Goal: Task Accomplishment & Management: Use online tool/utility

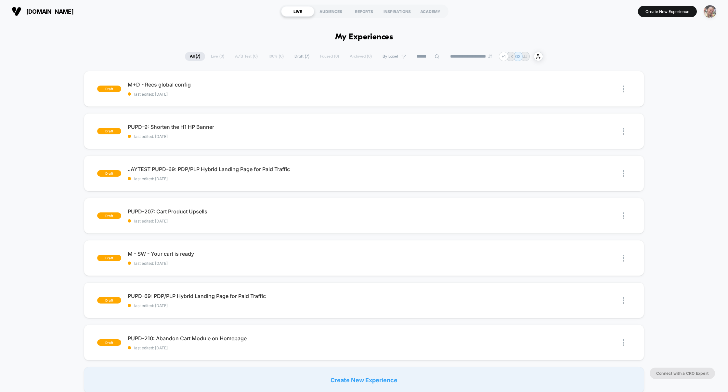
click at [710, 9] on img "button" at bounding box center [710, 11] width 13 height 13
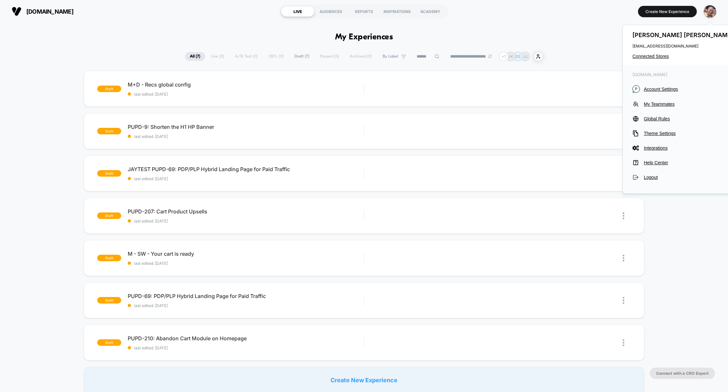
click at [654, 59] on div "[PERSON_NAME] [PERSON_NAME][EMAIL_ADDRESS][DOMAIN_NAME] Connected Stores" at bounding box center [684, 45] width 122 height 40
click at [654, 58] on span "Connected Stores" at bounding box center [683, 56] width 103 height 5
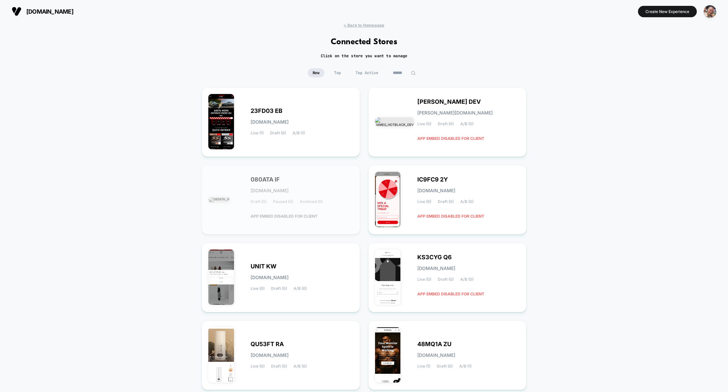
click at [410, 72] on input at bounding box center [404, 72] width 32 height 9
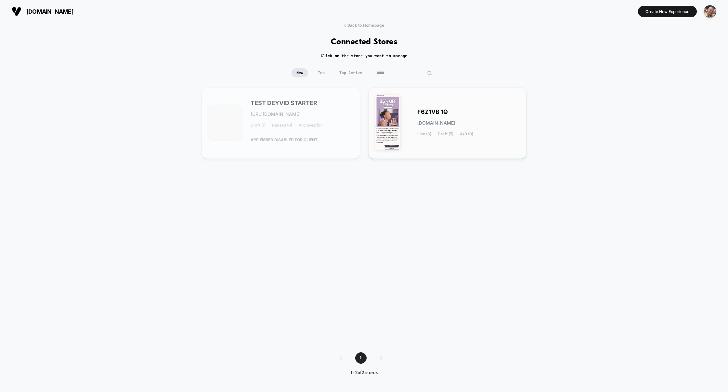
type input "*****"
click at [434, 150] on div "F6Z1VB 1Q [DOMAIN_NAME] Live (3) Draft (5) A/B (0)" at bounding box center [447, 123] width 145 height 58
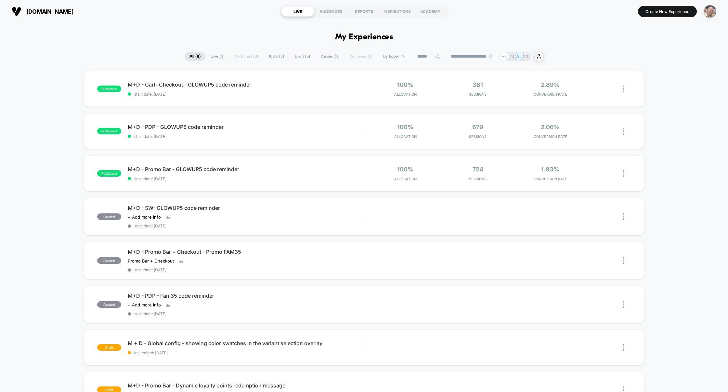
click at [708, 11] on img "button" at bounding box center [710, 11] width 13 height 13
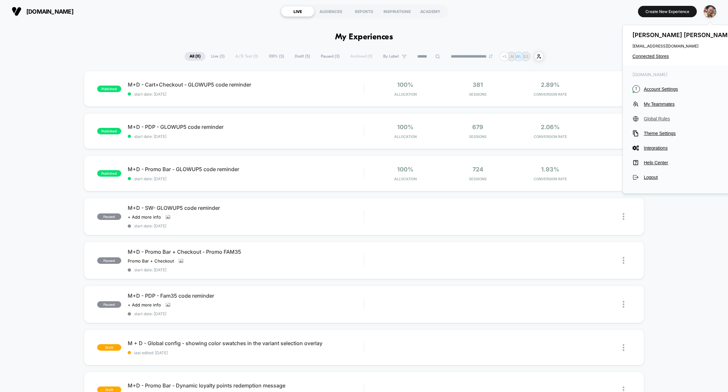
click at [656, 120] on span "Global Rules" at bounding box center [689, 118] width 91 height 5
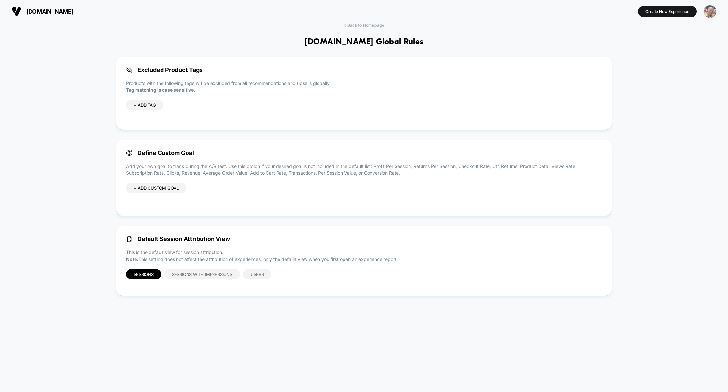
click at [712, 10] on img "button" at bounding box center [710, 11] width 13 height 13
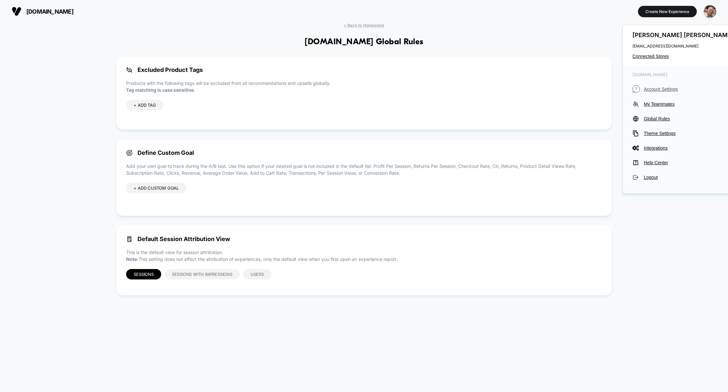
click at [664, 89] on span "Account Settings" at bounding box center [689, 88] width 91 height 5
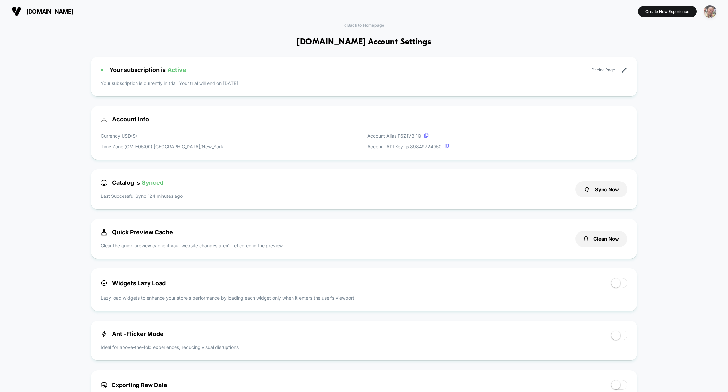
click at [710, 9] on img "button" at bounding box center [710, 11] width 13 height 13
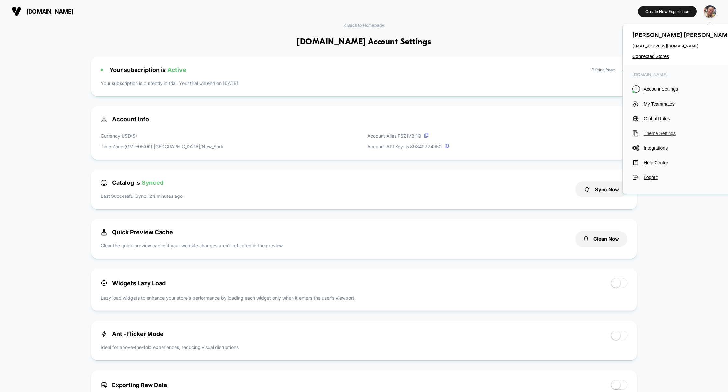
click at [659, 135] on span "Theme Settings" at bounding box center [689, 133] width 91 height 5
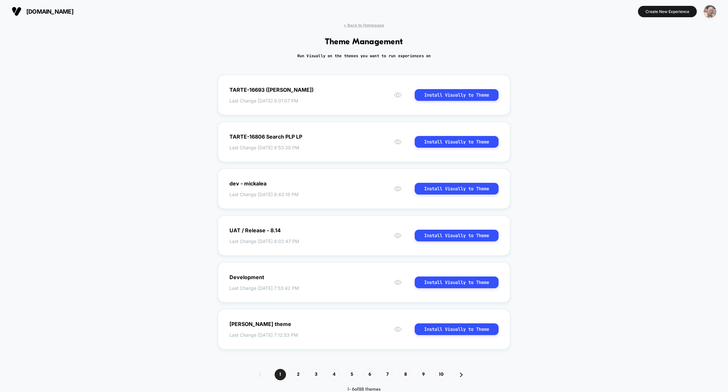
click at [711, 12] on img "button" at bounding box center [710, 11] width 13 height 13
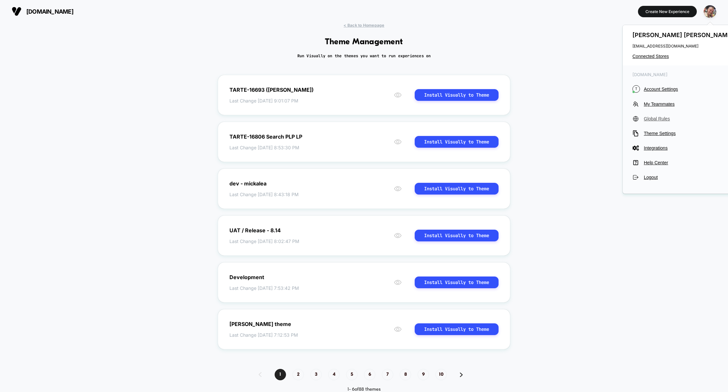
click at [658, 121] on button "Global Rules" at bounding box center [683, 118] width 103 height 6
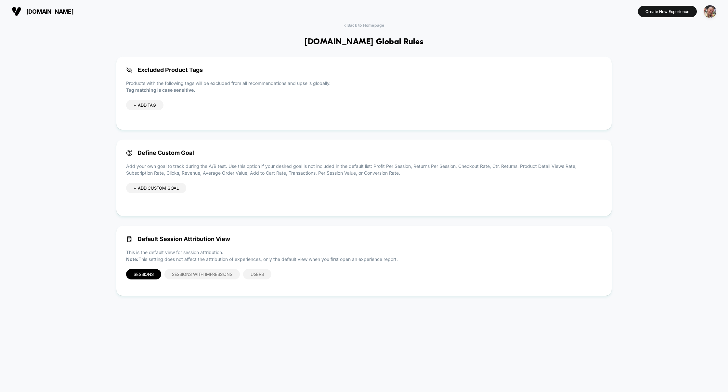
drag, startPoint x: 379, startPoint y: 43, endPoint x: 423, endPoint y: 44, distance: 44.5
click at [423, 44] on h1 "[DOMAIN_NAME] Global Rules" at bounding box center [364, 41] width 119 height 9
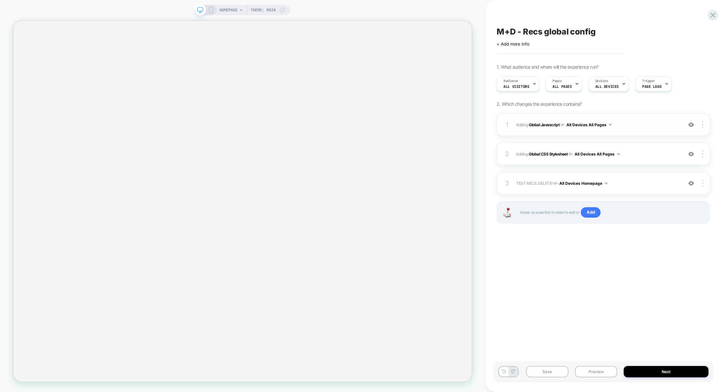
click at [639, 124] on span "Adding Global Javascript on All Devices All Pages" at bounding box center [597, 125] width 163 height 8
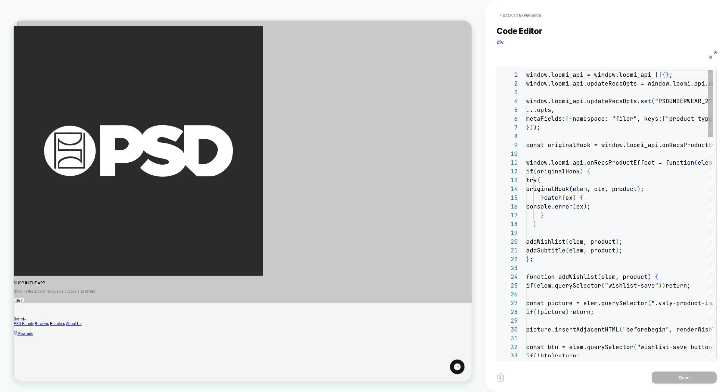
scroll to position [88, 0]
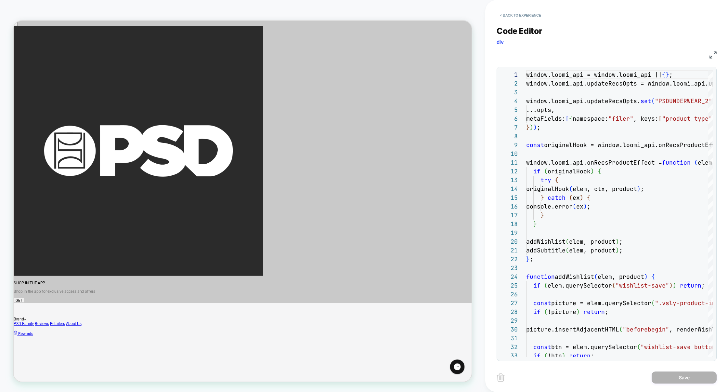
click at [714, 54] on img at bounding box center [712, 54] width 7 height 7
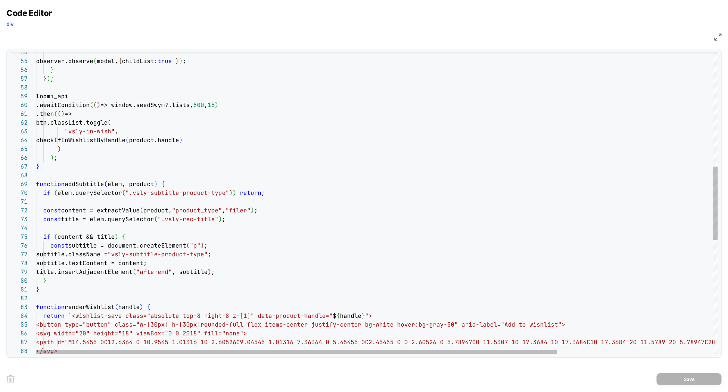
type textarea "**********"
click at [118, 220] on div "observer.observe ( modal, { childList: true } ) ; } } ) ; loomi_api .awaitCondi…" at bounding box center [479, 203] width 886 height 1240
type textarea "*"
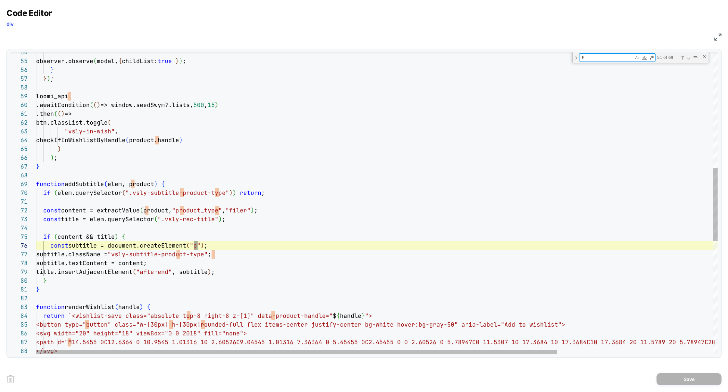
type textarea "**********"
type textarea "**"
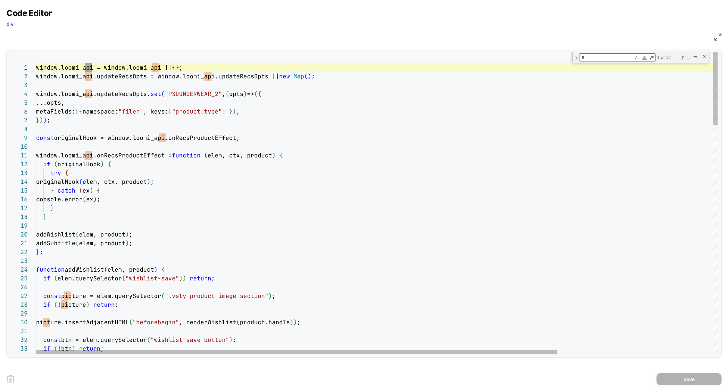
type textarea "**********"
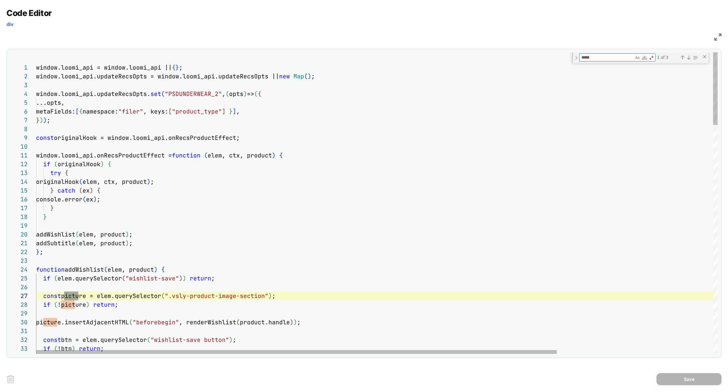
scroll to position [88, 45]
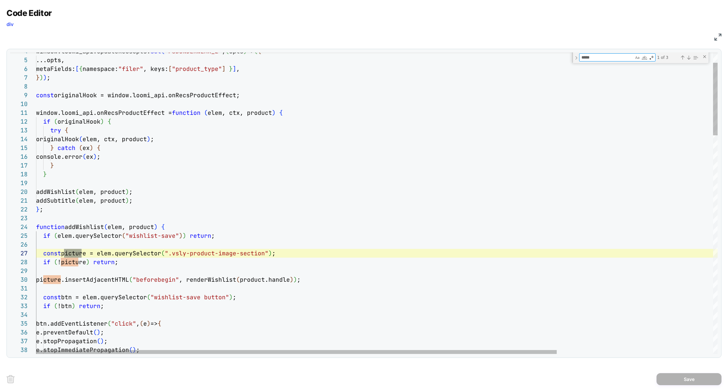
type textarea "*****"
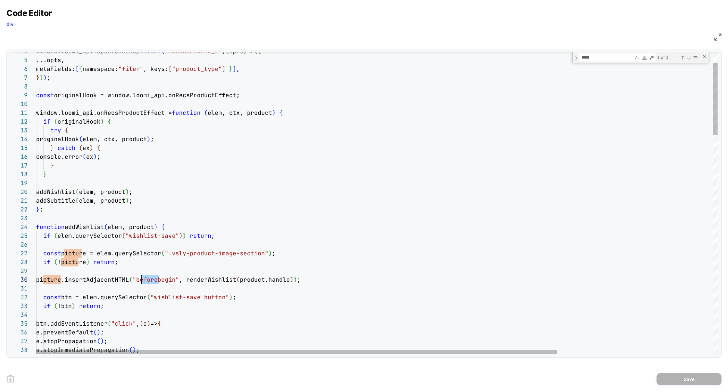
drag, startPoint x: 159, startPoint y: 280, endPoint x: 141, endPoint y: 280, distance: 17.9
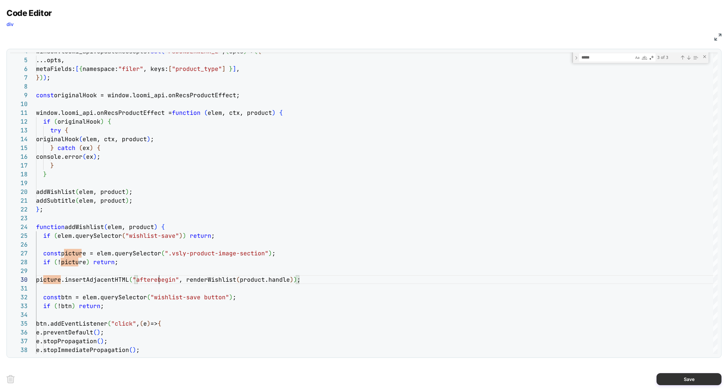
type textarea "**********"
click at [691, 379] on button "Save" at bounding box center [688, 379] width 65 height 12
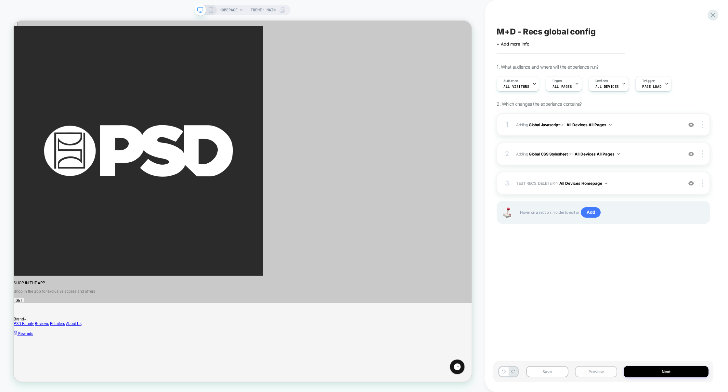
click at [602, 372] on button "Preview" at bounding box center [596, 371] width 42 height 11
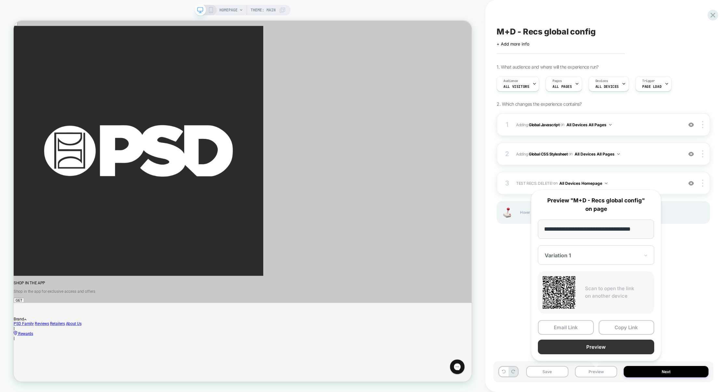
scroll to position [0, 0]
click at [598, 350] on button "Preview" at bounding box center [596, 346] width 116 height 15
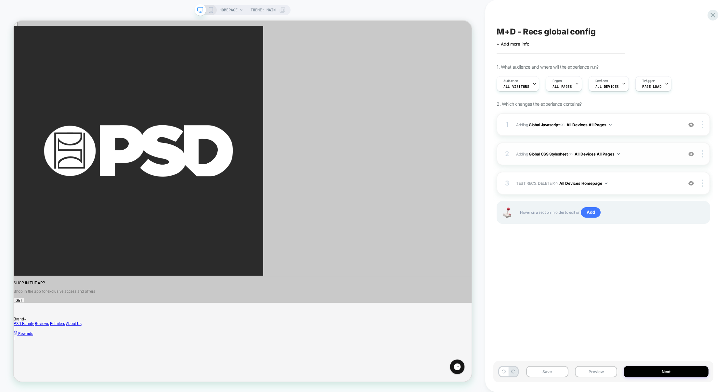
click at [642, 156] on span "Adding Global CSS Stylesheet on All Devices All Pages" at bounding box center [597, 154] width 163 height 8
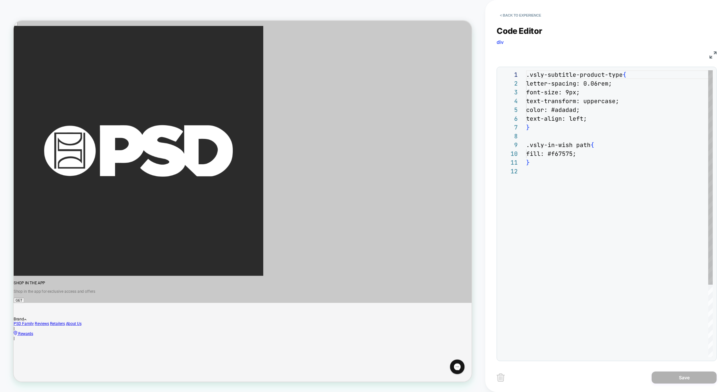
scroll to position [88, 0]
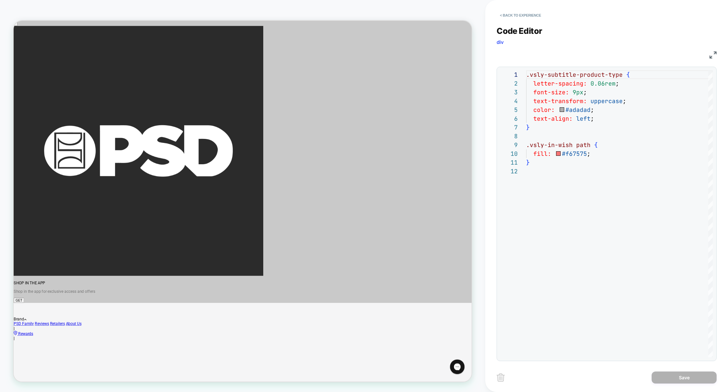
click at [536, 23] on div "**********" at bounding box center [607, 189] width 220 height 343
click at [534, 19] on button "< Back to experience" at bounding box center [520, 15] width 47 height 10
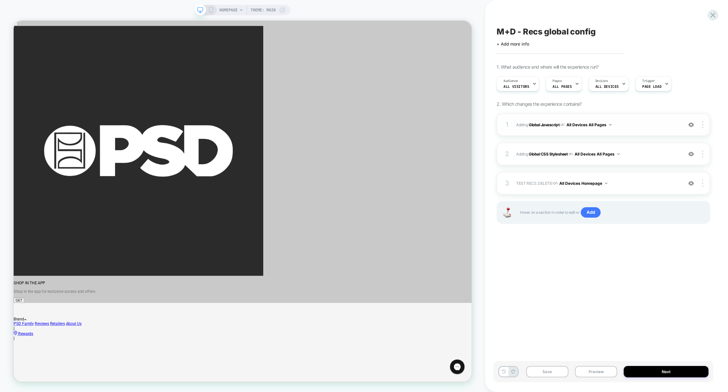
click at [663, 135] on div "1 Adding Global Javascript on All Devices All Pages Add Before Add After Target…" at bounding box center [604, 124] width 214 height 23
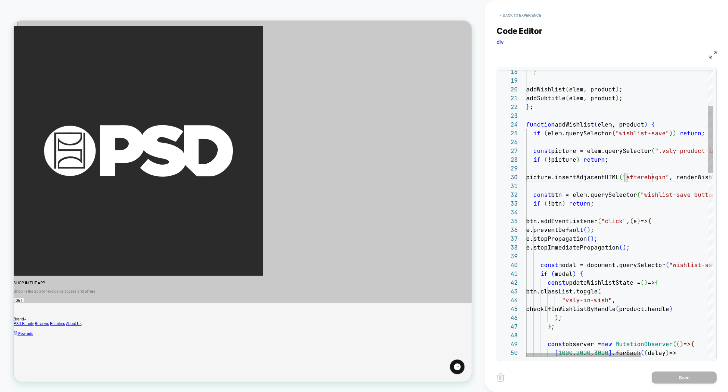
type textarea "**********"
click at [682, 378] on button "Save" at bounding box center [684, 377] width 65 height 12
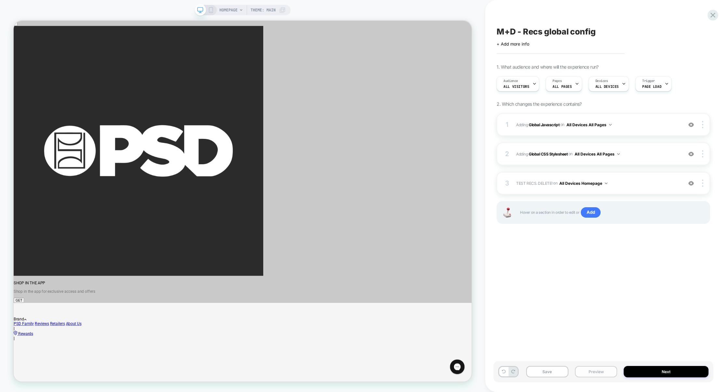
click at [600, 369] on button "Preview" at bounding box center [596, 371] width 42 height 11
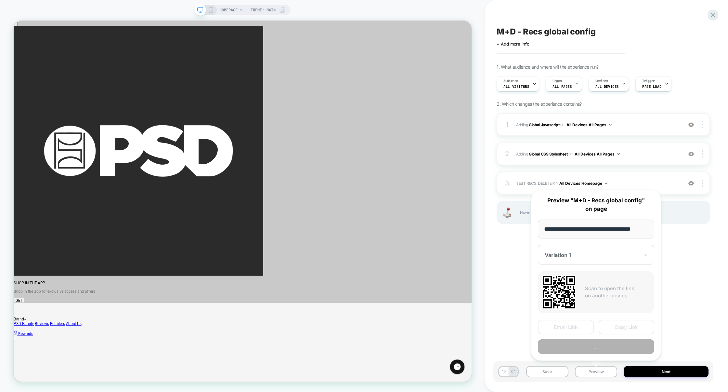
scroll to position [0, 6]
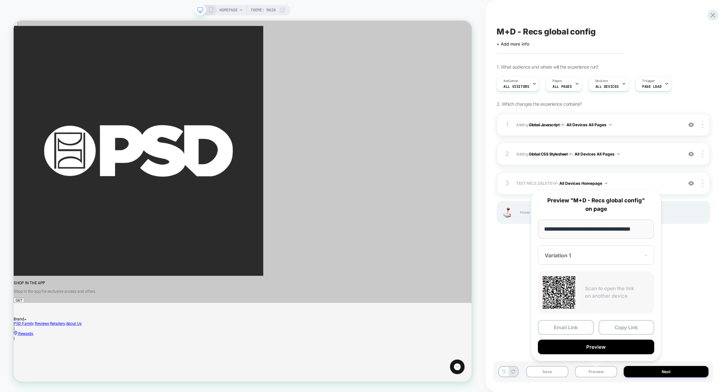
click at [591, 347] on button "Preview" at bounding box center [596, 346] width 116 height 15
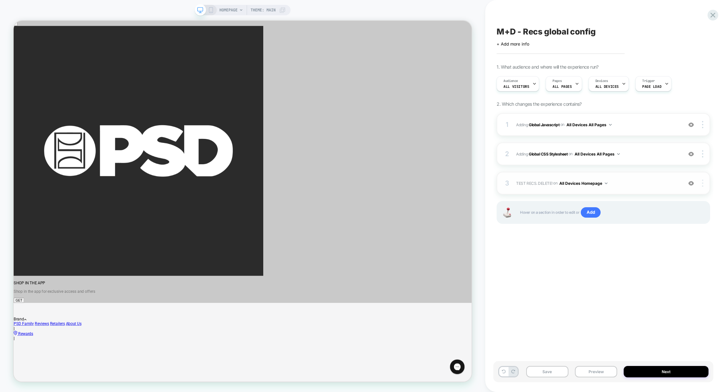
click at [701, 182] on div at bounding box center [703, 182] width 12 height 7
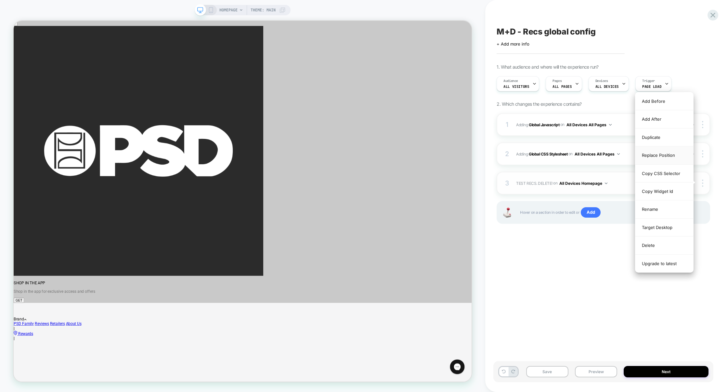
click at [656, 153] on div "Replace Position" at bounding box center [664, 155] width 58 height 18
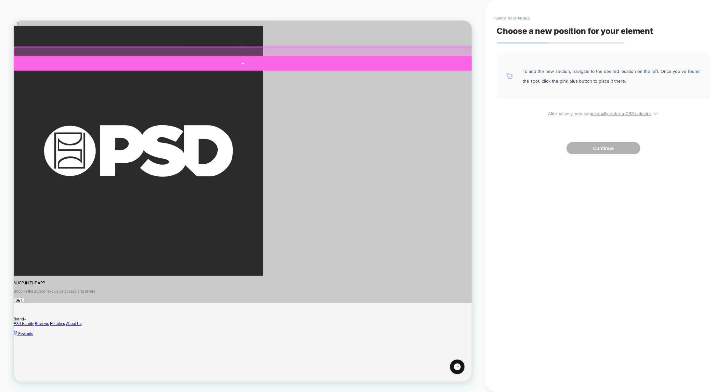
click at [394, 76] on div at bounding box center [319, 77] width 611 height 19
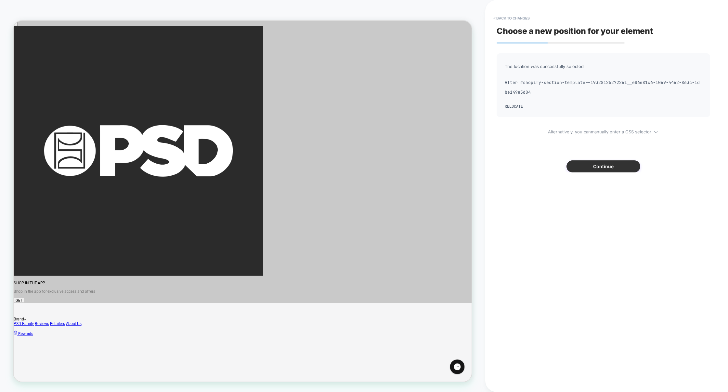
click at [602, 162] on button "Continue" at bounding box center [603, 166] width 74 height 12
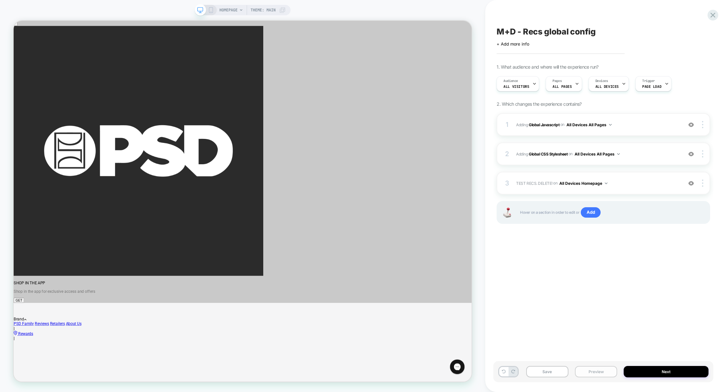
click at [603, 376] on button "Preview" at bounding box center [596, 371] width 42 height 11
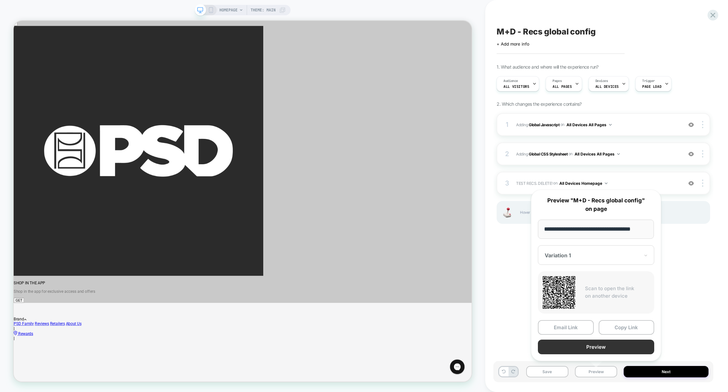
click at [592, 347] on button "Preview" at bounding box center [596, 346] width 116 height 15
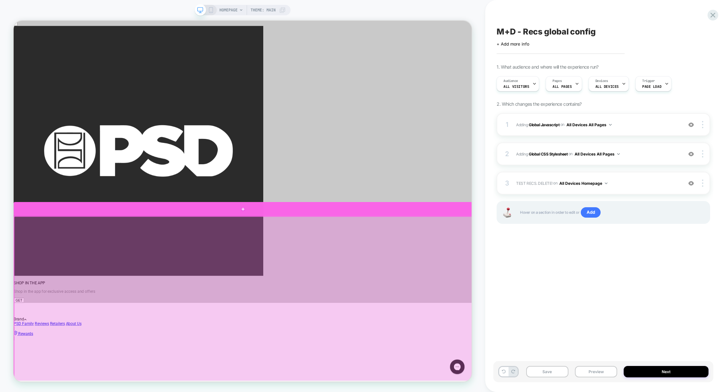
click at [485, 273] on div at bounding box center [319, 271] width 611 height 19
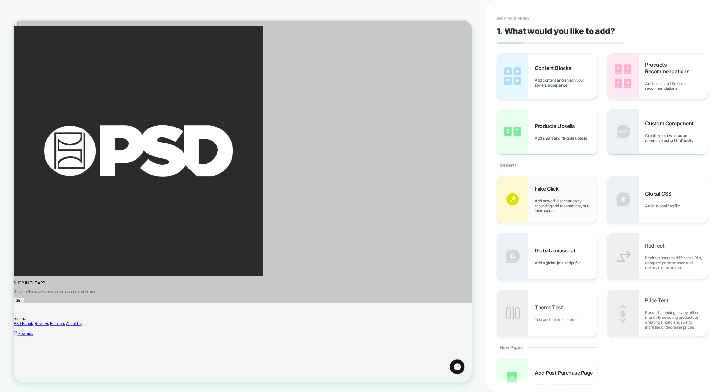
scroll to position [9, 0]
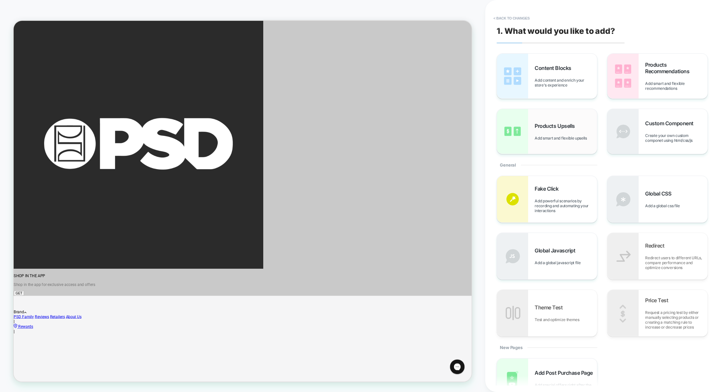
click at [562, 123] on span "Products Upsells" at bounding box center [556, 126] width 43 height 6
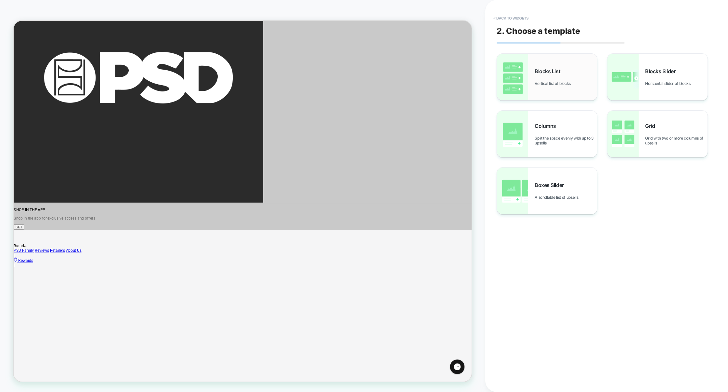
scroll to position [113, 0]
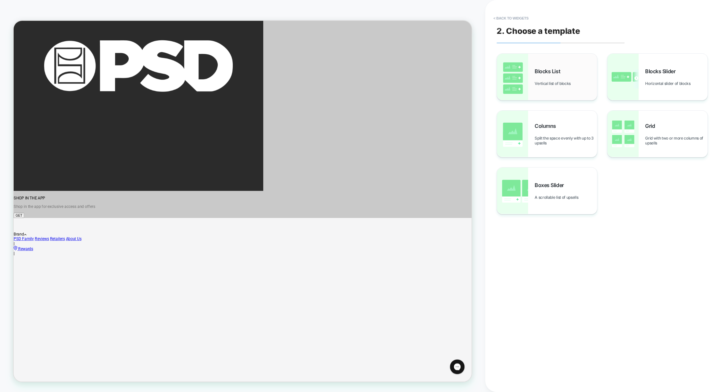
click at [557, 87] on div "Blocks List Vertical list of blocks" at bounding box center [547, 77] width 100 height 46
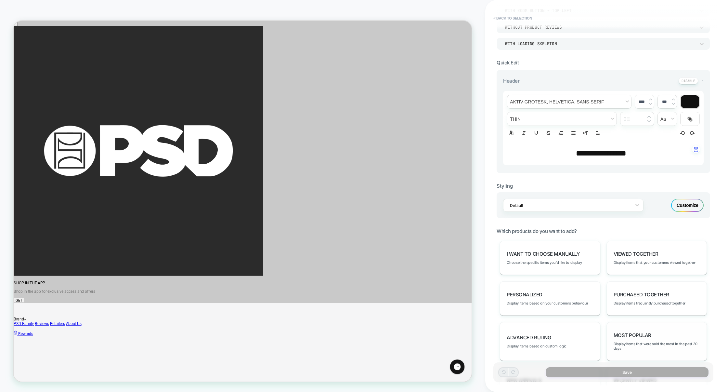
scroll to position [117, 0]
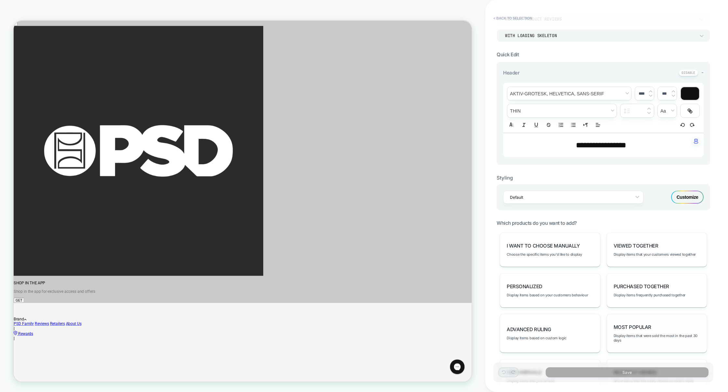
click at [634, 325] on span "Most Popular" at bounding box center [633, 327] width 38 height 6
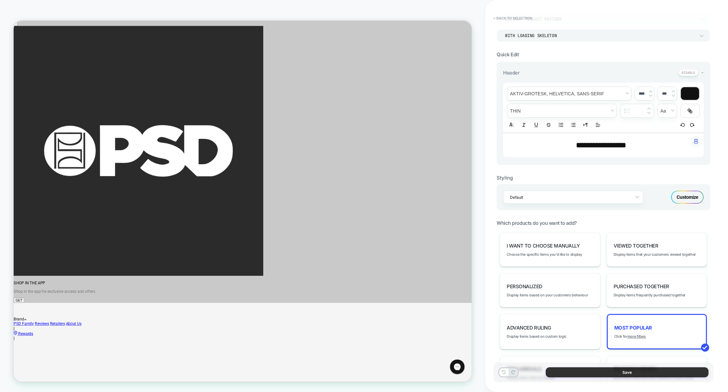
click at [623, 372] on button "Save" at bounding box center [627, 372] width 163 height 10
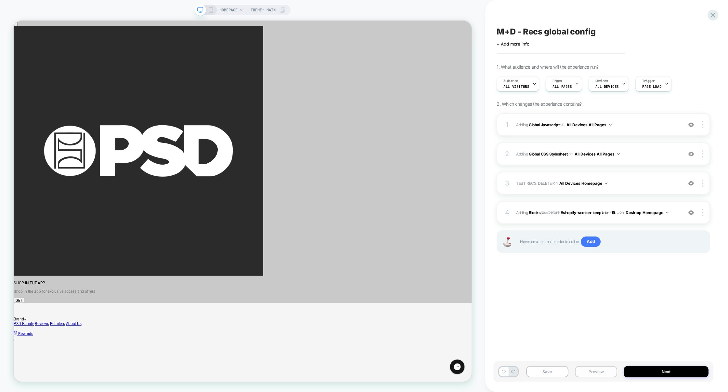
click at [603, 371] on button "Preview" at bounding box center [596, 371] width 42 height 11
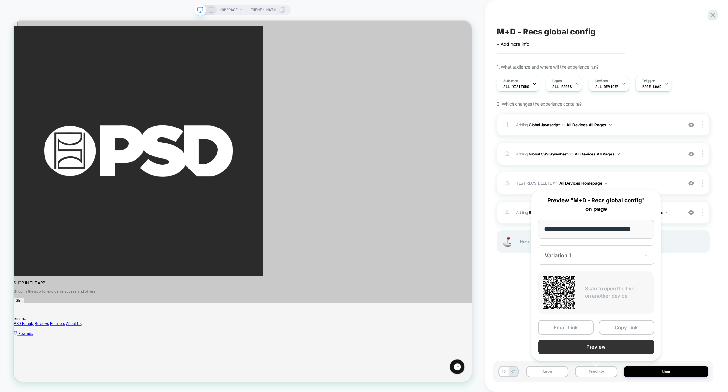
scroll to position [0, 0]
click at [593, 346] on button "Preview" at bounding box center [596, 346] width 116 height 15
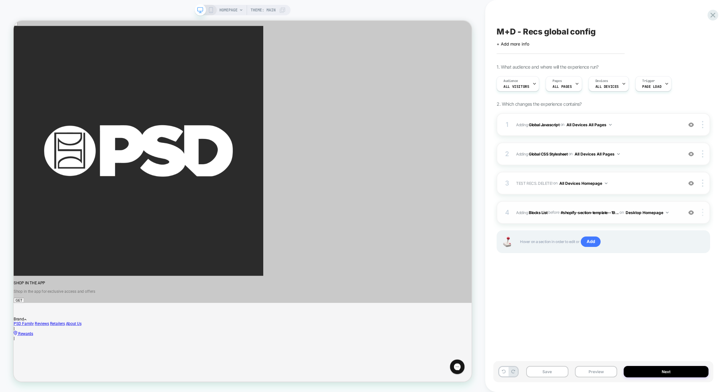
click at [705, 213] on div at bounding box center [703, 212] width 12 height 7
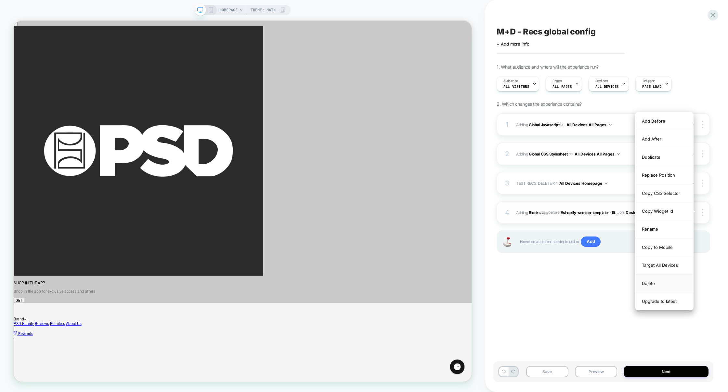
click at [658, 286] on div "Delete" at bounding box center [664, 283] width 58 height 18
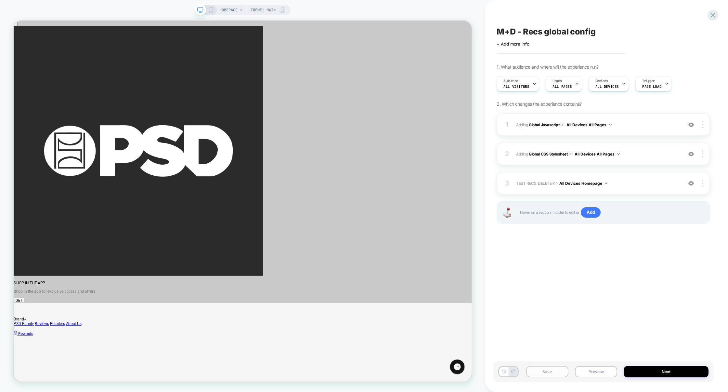
click at [560, 369] on button "Save" at bounding box center [547, 371] width 42 height 11
click at [590, 370] on button "Preview" at bounding box center [596, 371] width 42 height 11
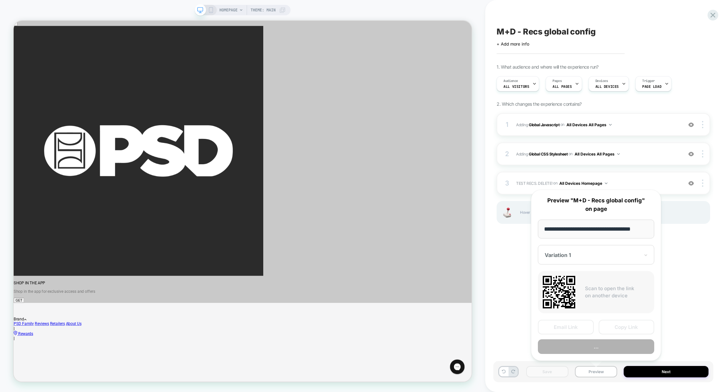
scroll to position [0, 6]
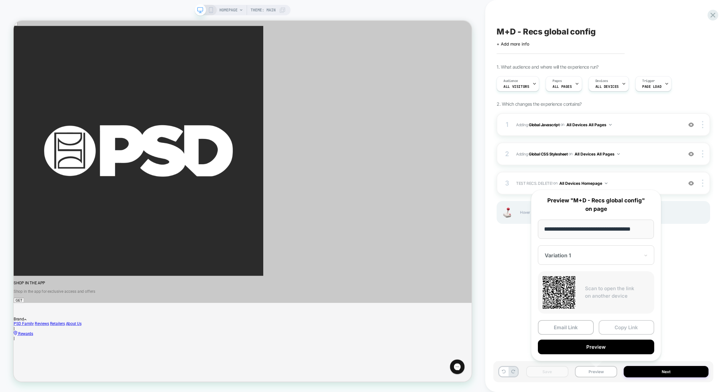
click at [624, 325] on button "Copy Link" at bounding box center [627, 327] width 56 height 15
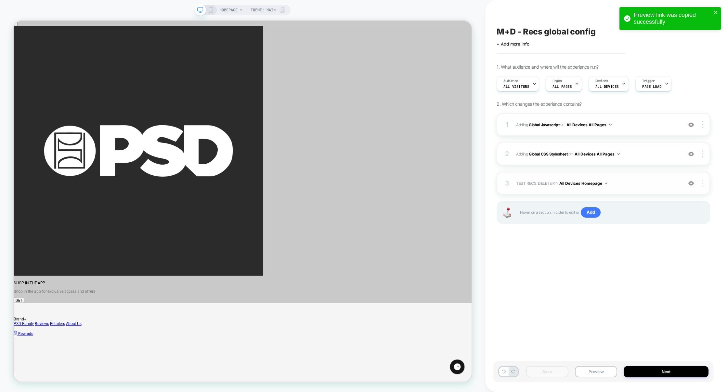
click at [705, 184] on div at bounding box center [703, 182] width 12 height 7
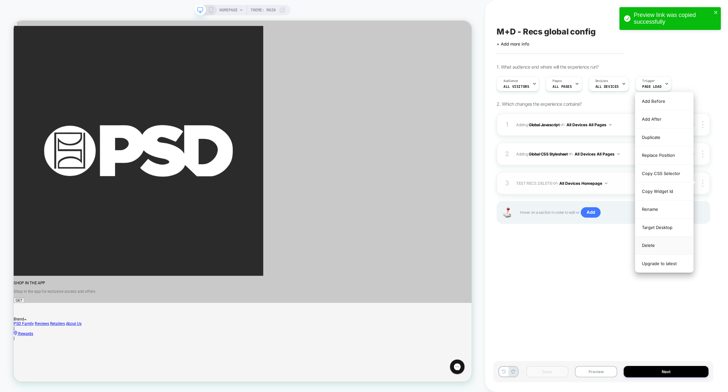
click at [654, 244] on div "Delete" at bounding box center [664, 245] width 58 height 18
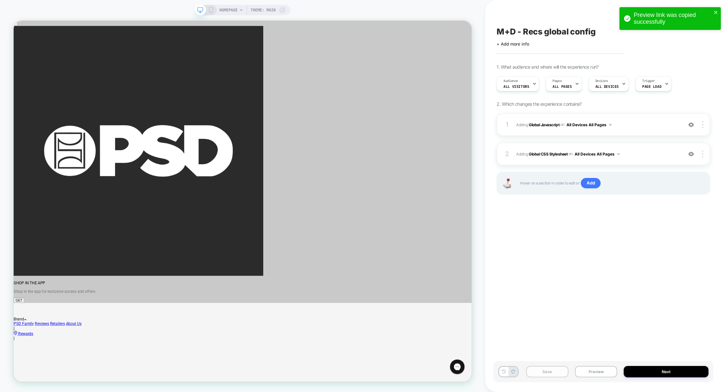
click at [551, 369] on button "Save" at bounding box center [547, 371] width 42 height 11
click at [585, 370] on button "Preview" at bounding box center [596, 371] width 42 height 11
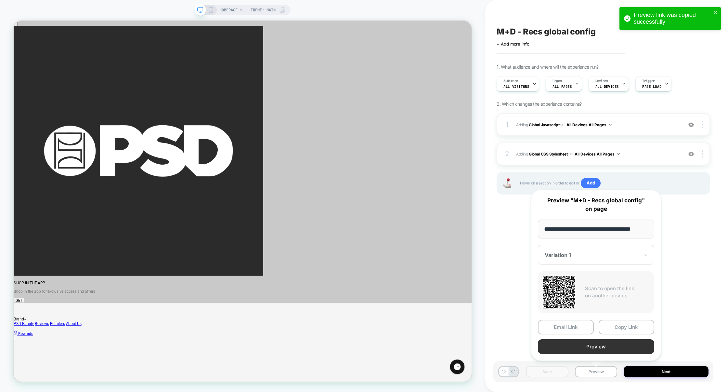
scroll to position [0, 6]
click at [612, 330] on button "Copy Link" at bounding box center [627, 327] width 56 height 15
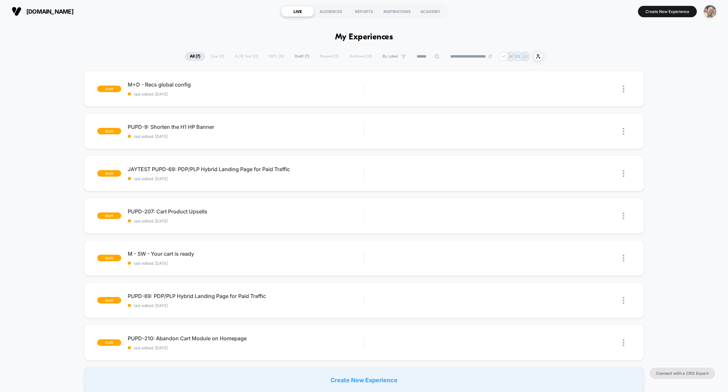
click at [713, 15] on img "button" at bounding box center [710, 11] width 13 height 13
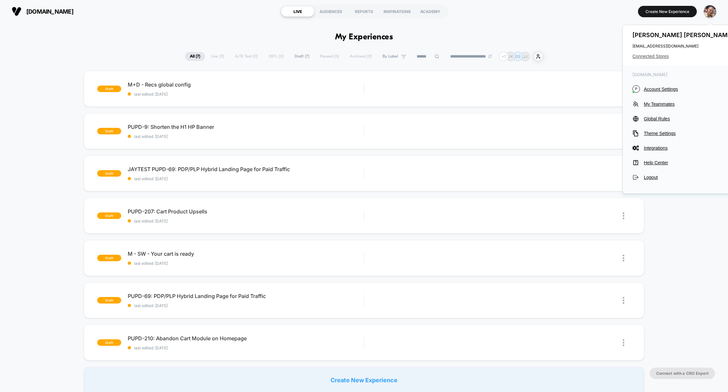
click at [651, 55] on span "Connected Stores" at bounding box center [683, 56] width 103 height 5
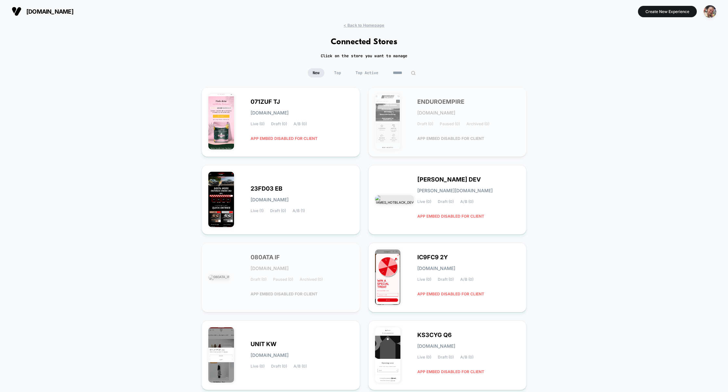
click at [396, 73] on input at bounding box center [404, 72] width 32 height 9
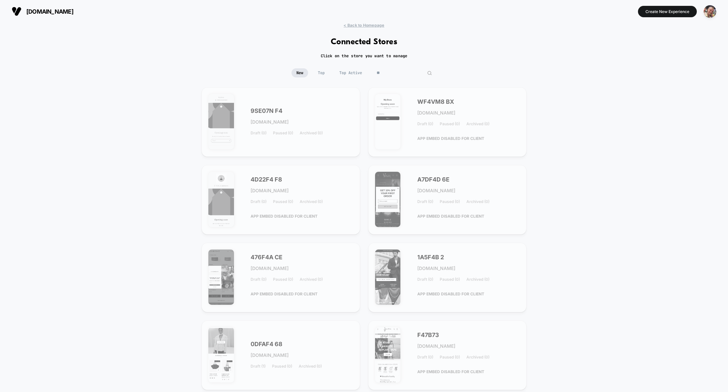
type input "*"
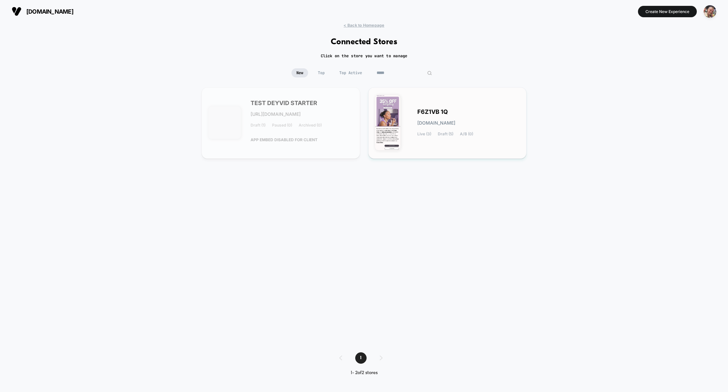
type input "*****"
click at [411, 117] on div "F6Z1VB 1Q [DOMAIN_NAME] Live (3) Draft (5) A/B (0)" at bounding box center [447, 123] width 145 height 58
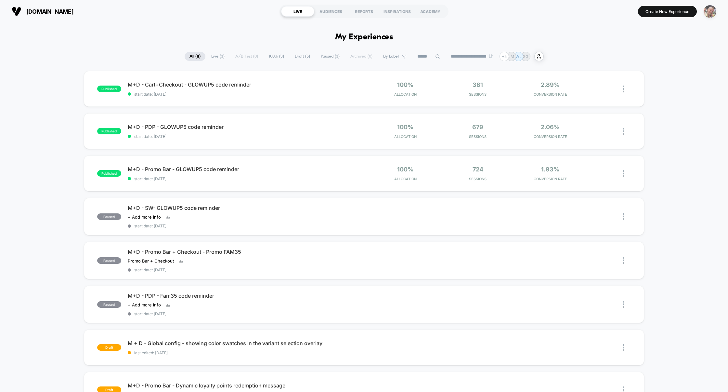
click at [709, 13] on img "button" at bounding box center [710, 11] width 13 height 13
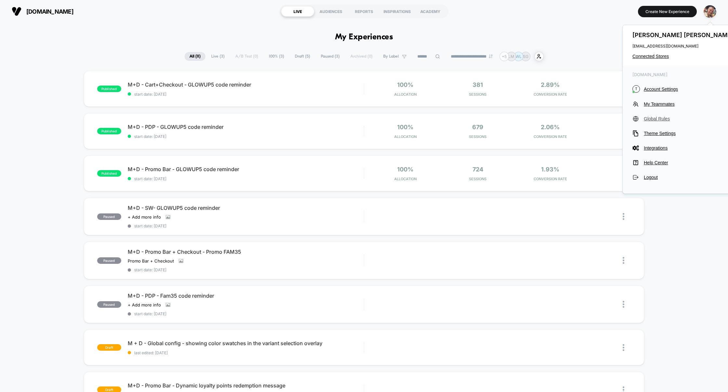
click at [656, 120] on span "Global Rules" at bounding box center [689, 118] width 91 height 5
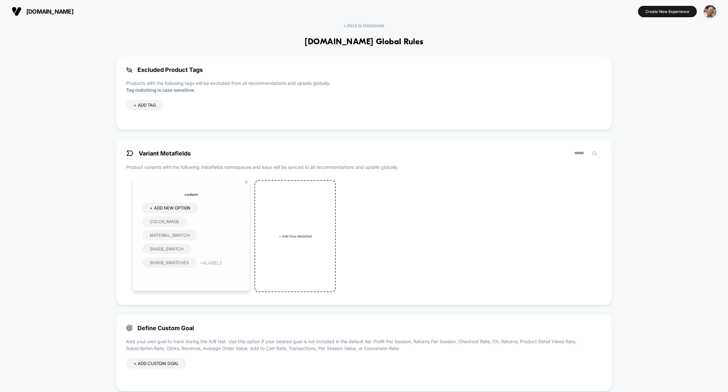
click at [163, 221] on span "color_image" at bounding box center [165, 221] width 30 height 5
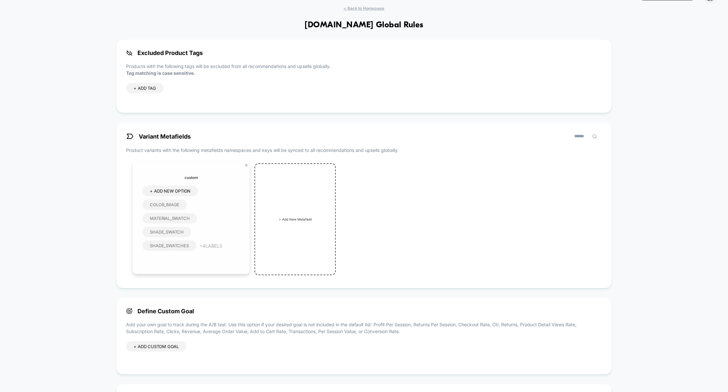
scroll to position [19, 0]
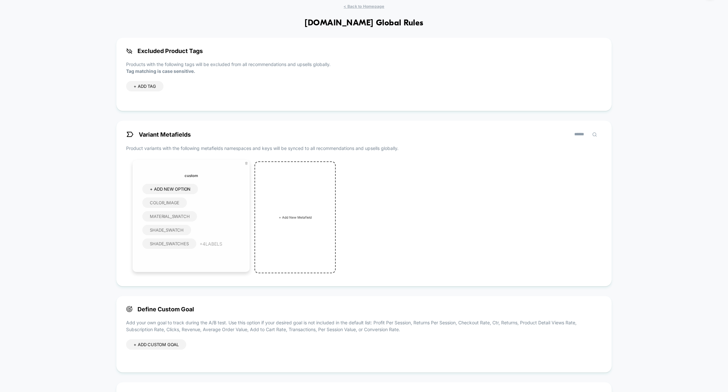
drag, startPoint x: 150, startPoint y: 228, endPoint x: 169, endPoint y: 228, distance: 18.2
click at [169, 228] on span "shade_swatch" at bounding box center [167, 229] width 34 height 5
click at [247, 164] on icon at bounding box center [246, 163] width 3 height 3
click at [266, 201] on button "Yes" at bounding box center [264, 201] width 32 height 10
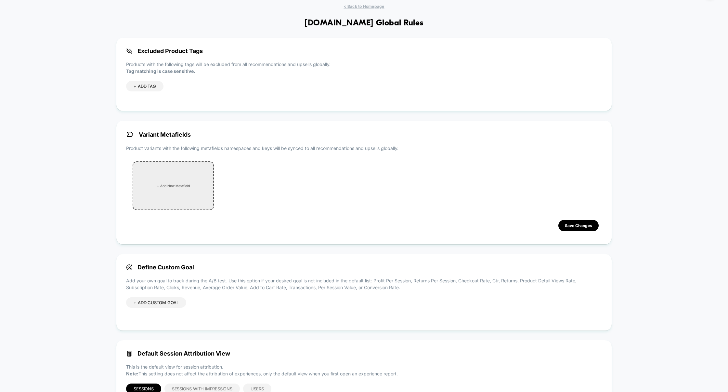
click at [184, 187] on div "+ Add New Metafield" at bounding box center [173, 185] width 81 height 49
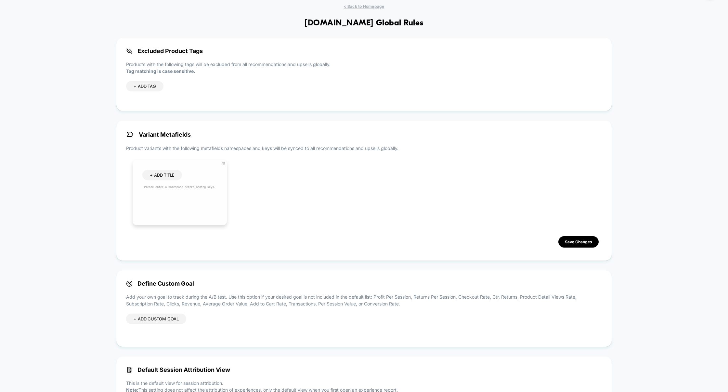
click at [171, 176] on div "+ ADD TITLE" at bounding box center [162, 175] width 40 height 10
type input "******"
click at [197, 173] on icon at bounding box center [195, 175] width 6 height 6
click at [177, 187] on span "+ ADD NEW OPTION" at bounding box center [170, 188] width 41 height 5
click at [175, 188] on input at bounding box center [169, 190] width 39 height 6
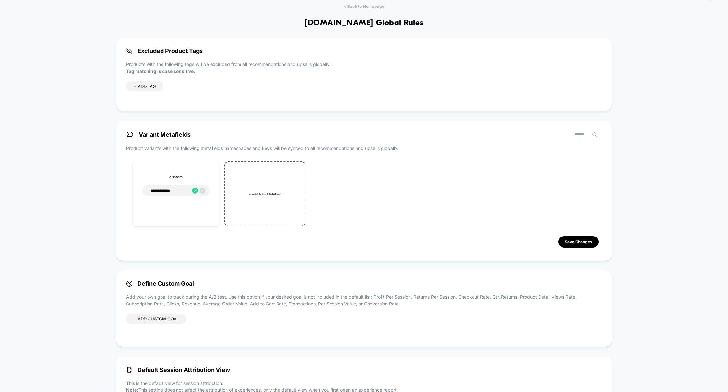
type input "**********"
click at [195, 189] on icon at bounding box center [195, 189] width 6 height 6
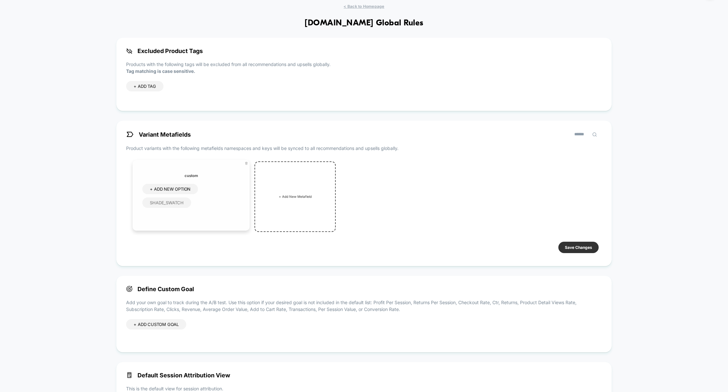
click at [578, 246] on button "Save Changes" at bounding box center [578, 246] width 40 height 11
